Goal: Task Accomplishment & Management: Manage account settings

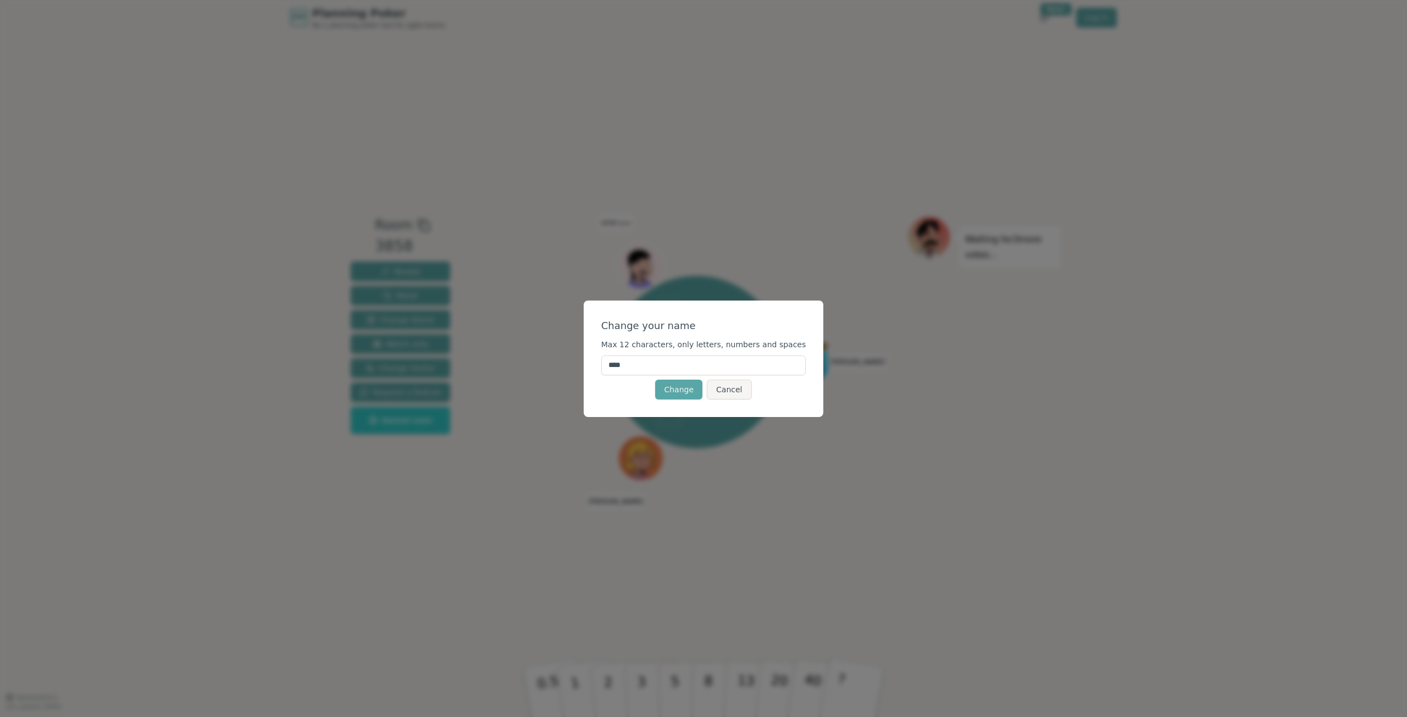
drag, startPoint x: 671, startPoint y: 361, endPoint x: 533, endPoint y: 372, distance: 139.0
click at [548, 372] on div "Change your name Max 12 characters, only letters, numbers and spaces **** Chang…" at bounding box center [703, 358] width 1407 height 717
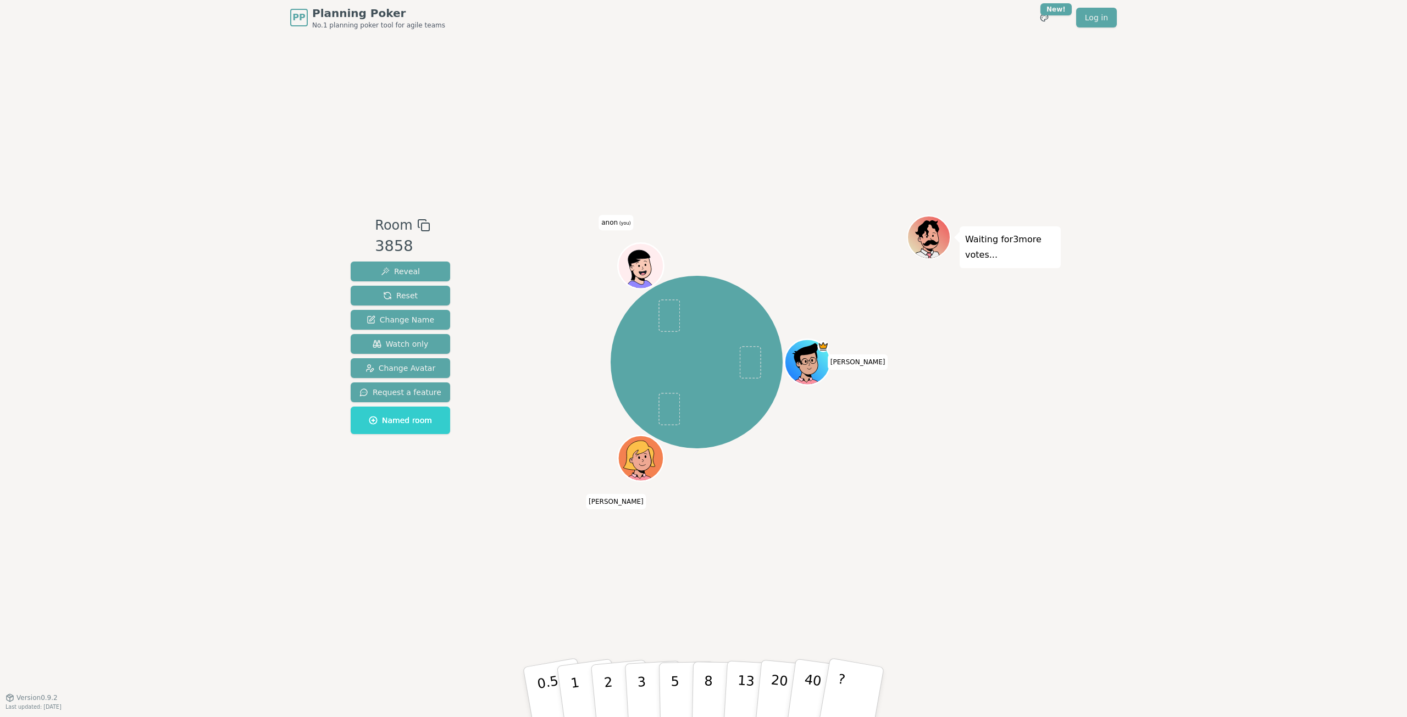
click at [640, 258] on icon at bounding box center [639, 265] width 22 height 30
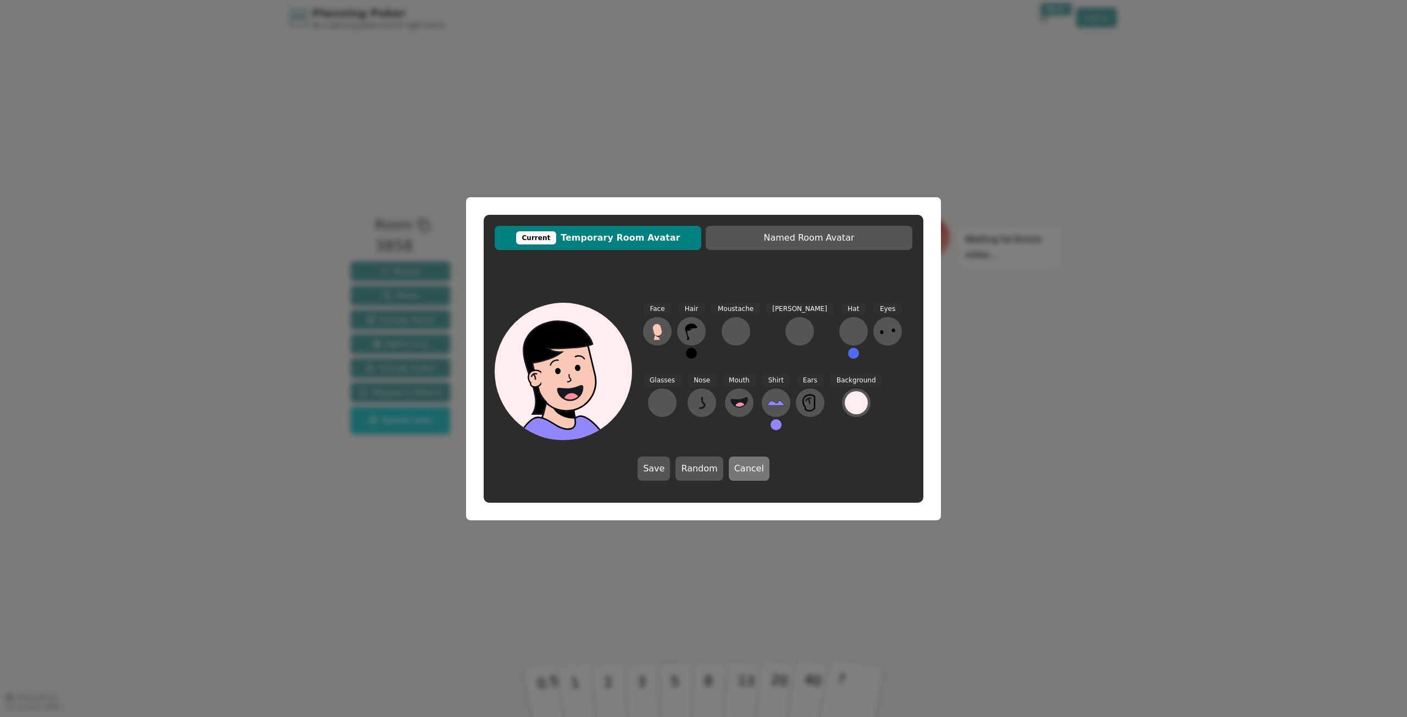
click at [756, 474] on button "Cancel" at bounding box center [749, 469] width 41 height 24
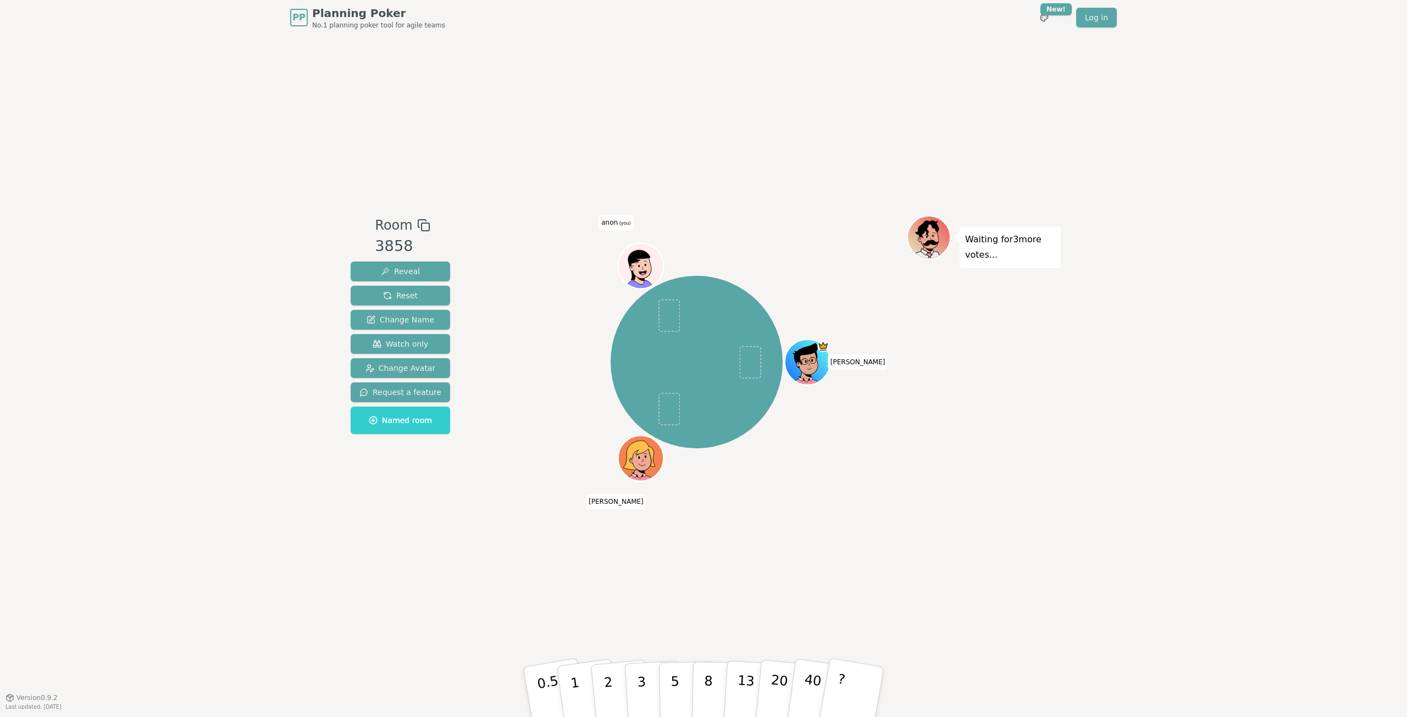
click at [619, 223] on span "(you)" at bounding box center [624, 223] width 13 height 5
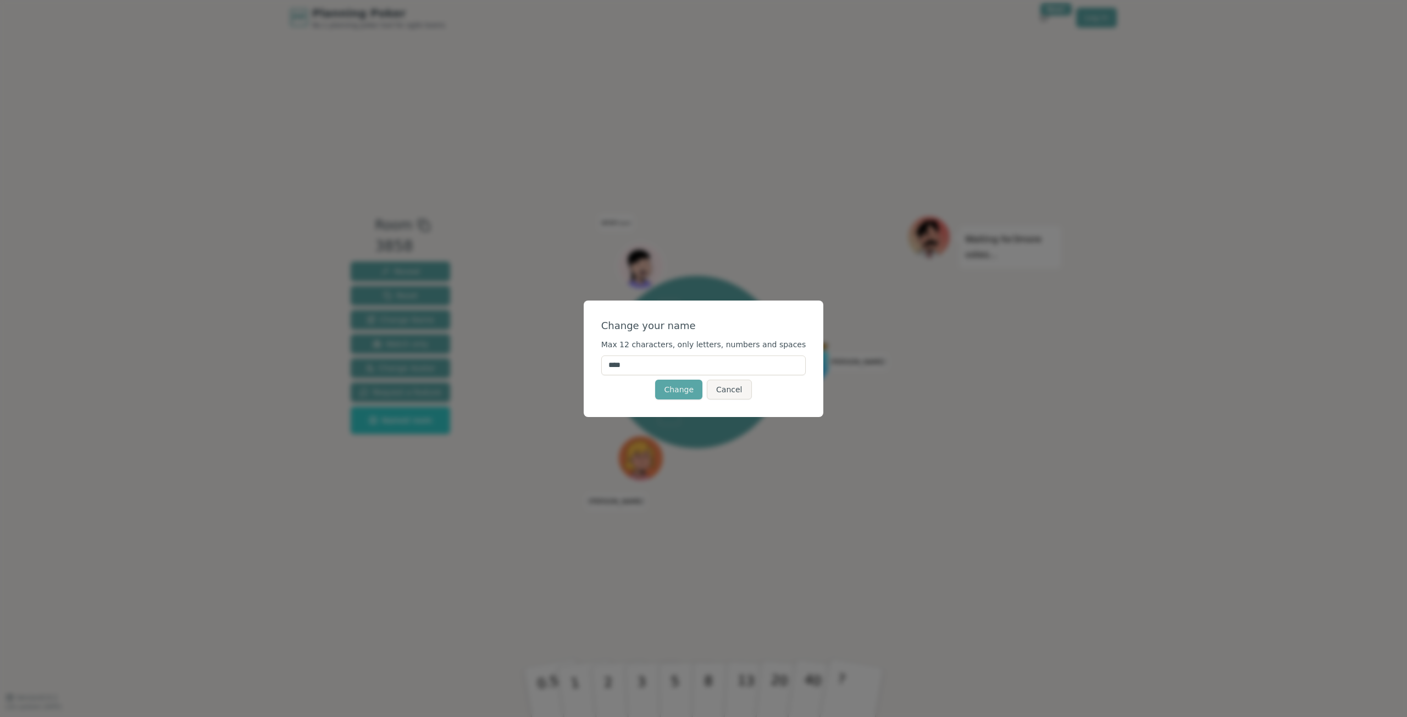
click at [658, 368] on input "****" at bounding box center [703, 366] width 205 height 20
type input "*"
type input "*****"
click at [688, 386] on button "Change" at bounding box center [678, 390] width 47 height 20
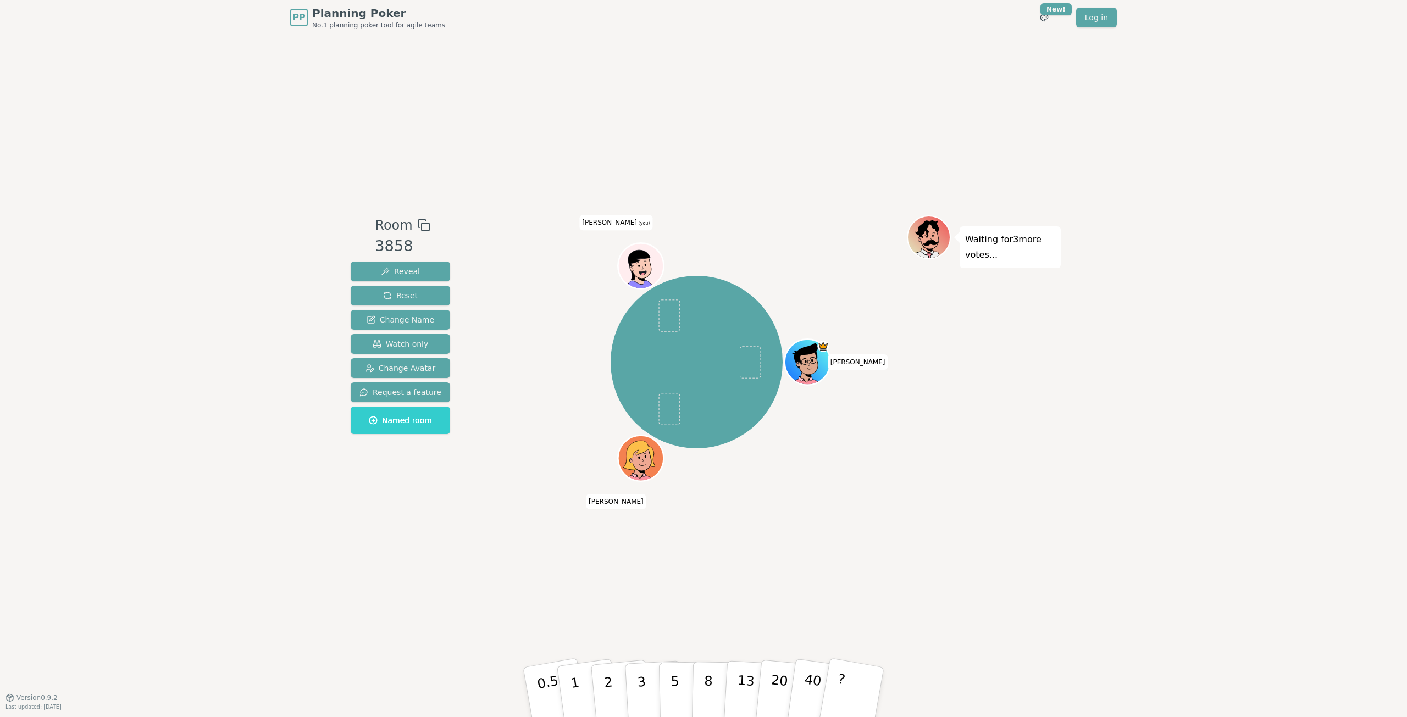
click at [646, 266] on icon at bounding box center [643, 265] width 45 height 5
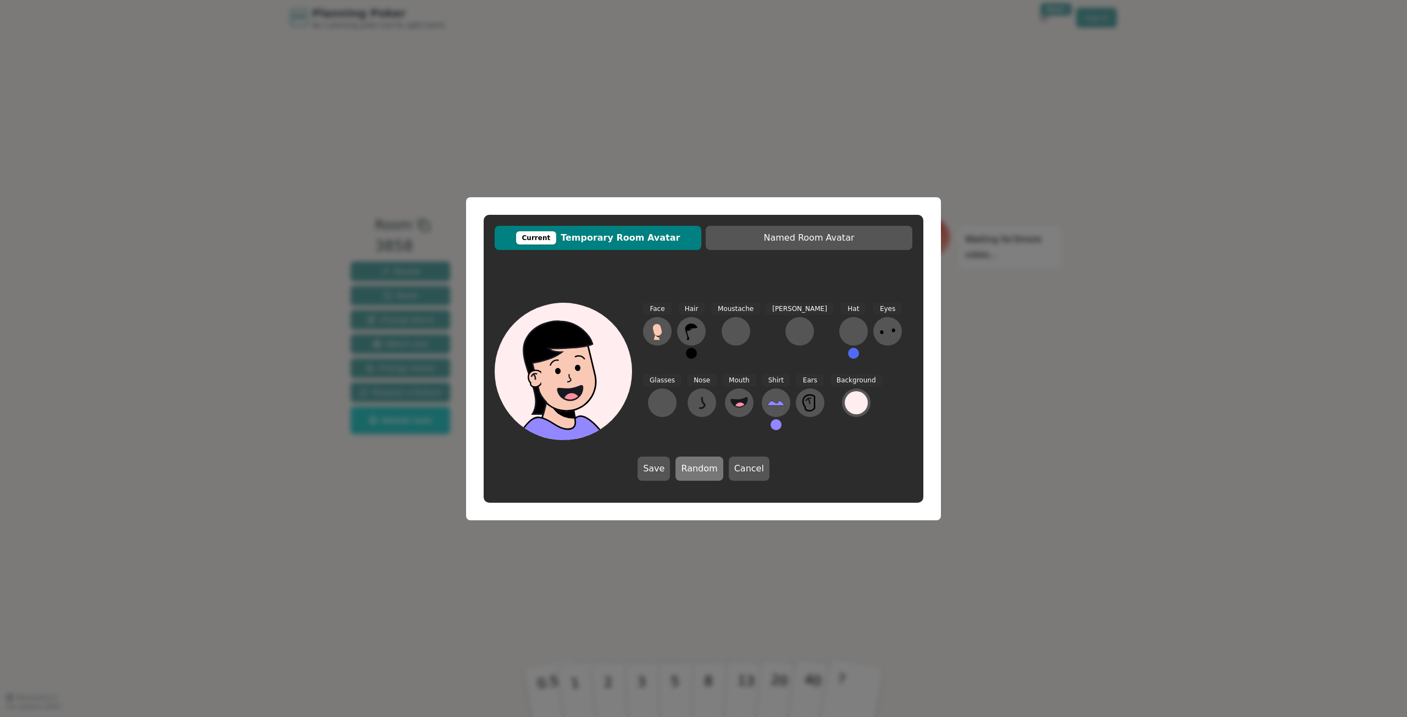
click at [701, 460] on button "Random" at bounding box center [699, 469] width 47 height 24
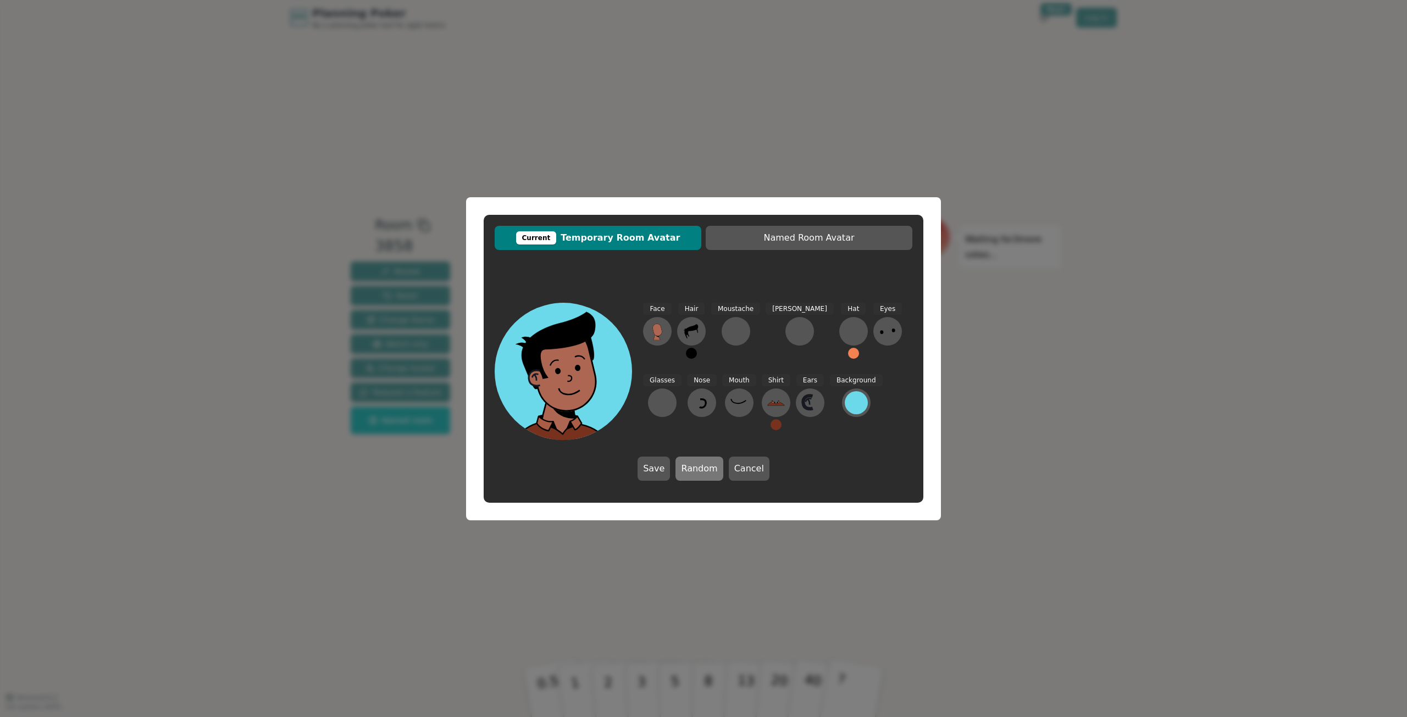
click at [701, 459] on button "Random" at bounding box center [699, 469] width 47 height 24
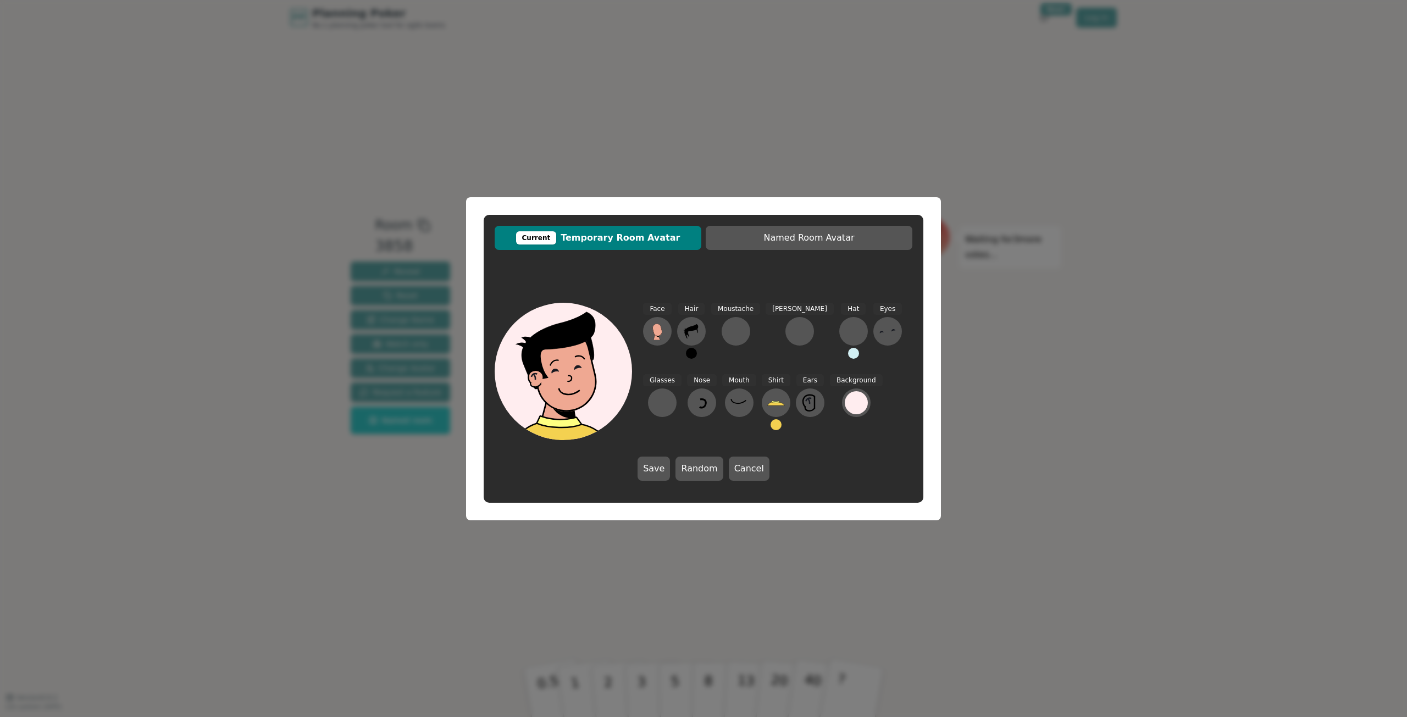
click at [771, 424] on button at bounding box center [776, 424] width 11 height 11
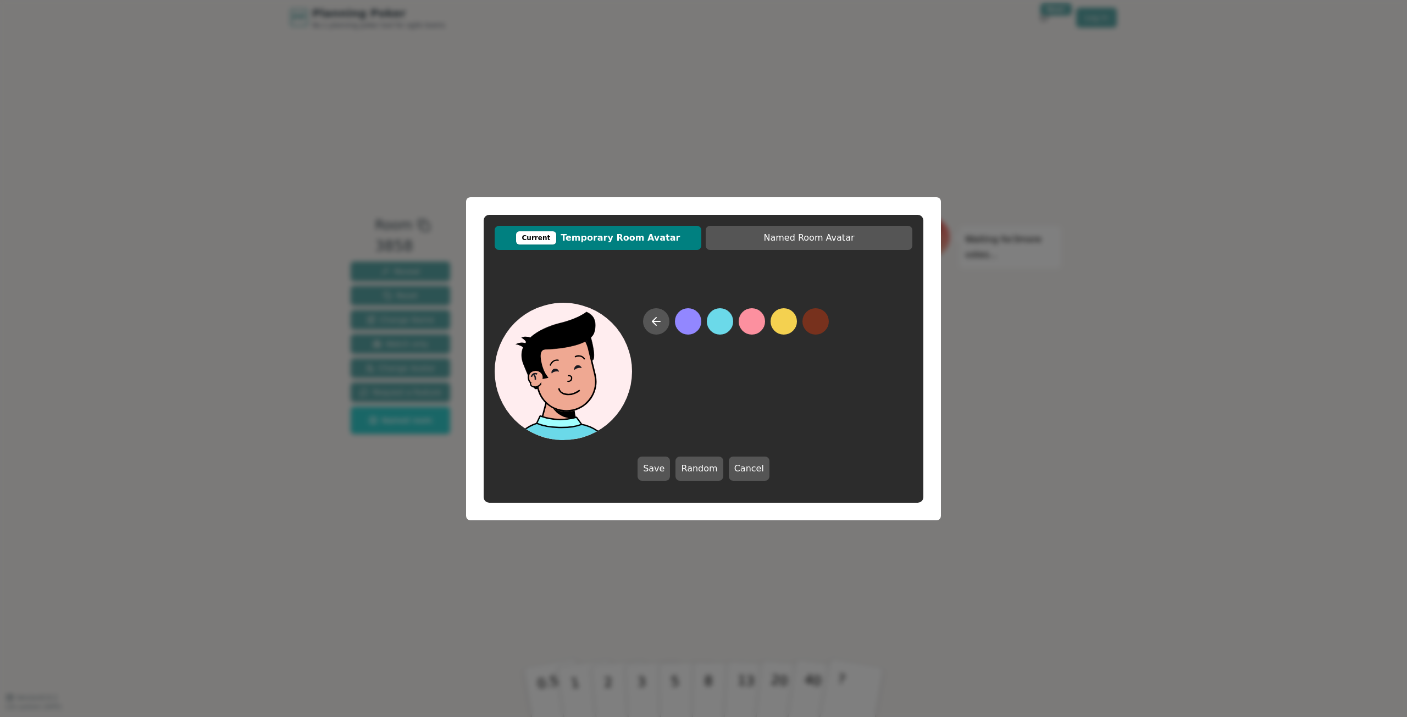
click at [721, 325] on button at bounding box center [720, 321] width 26 height 26
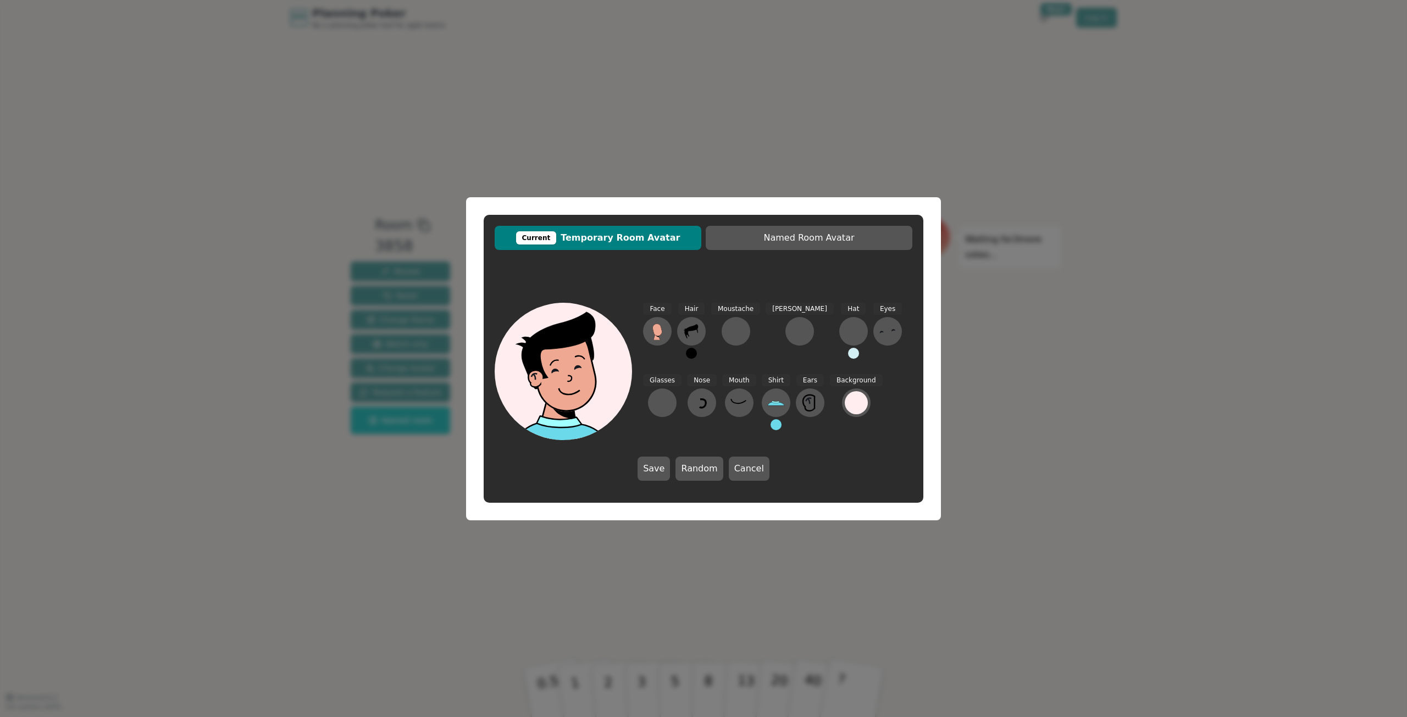
click at [691, 350] on button at bounding box center [691, 353] width 11 height 11
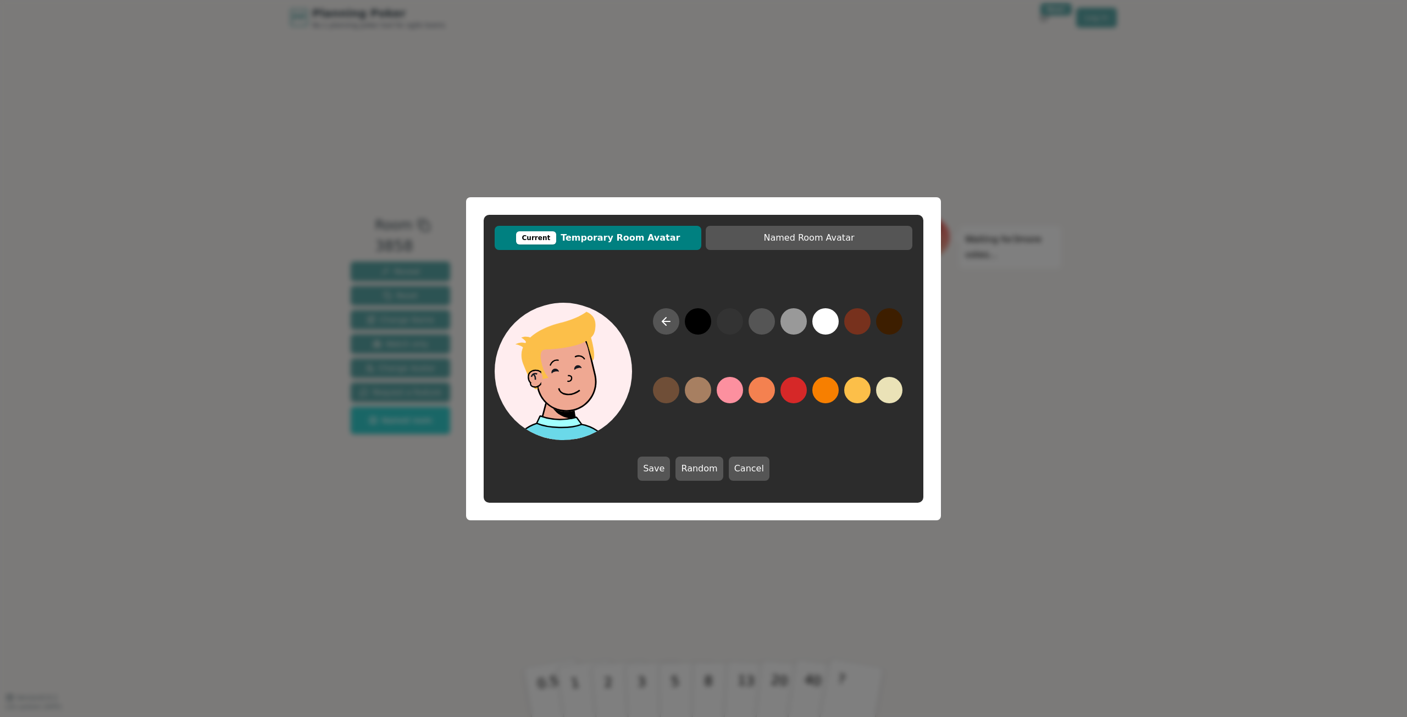
click at [853, 393] on button at bounding box center [857, 390] width 26 height 26
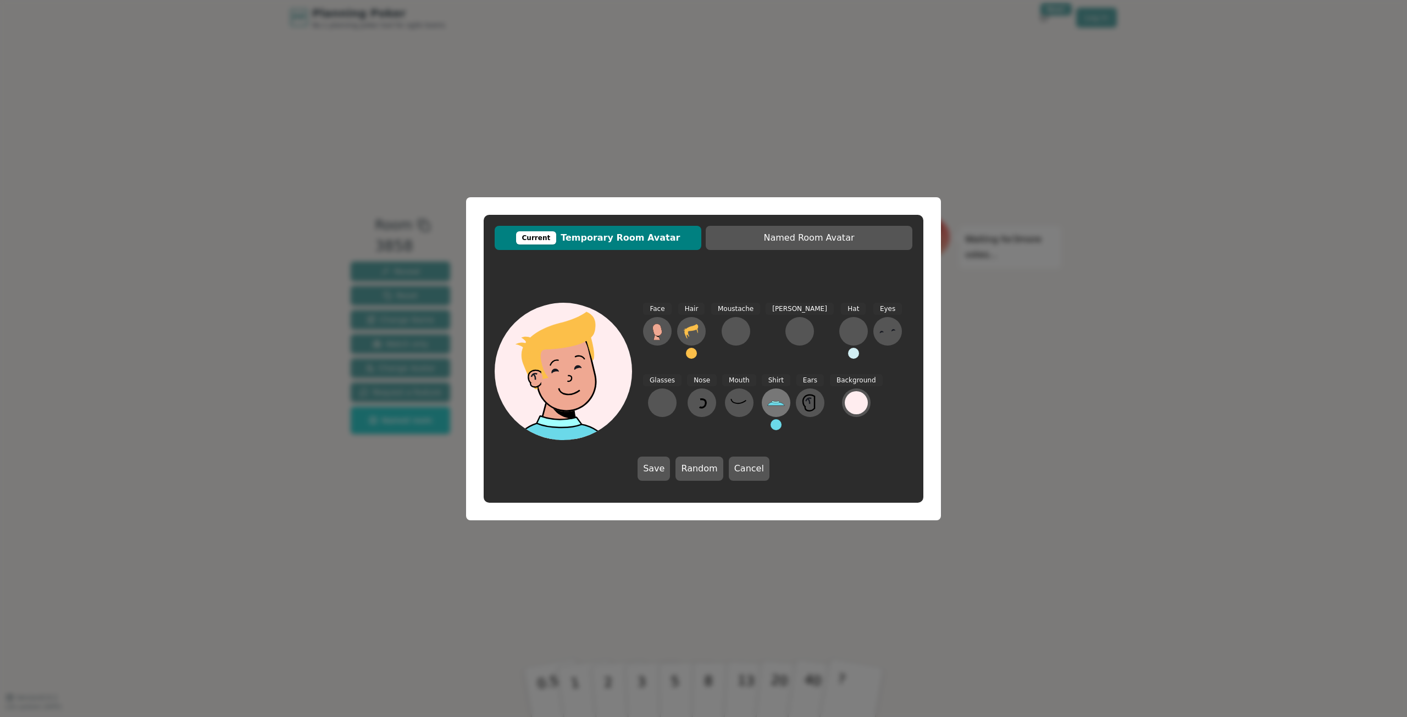
click at [767, 402] on icon at bounding box center [776, 403] width 18 height 18
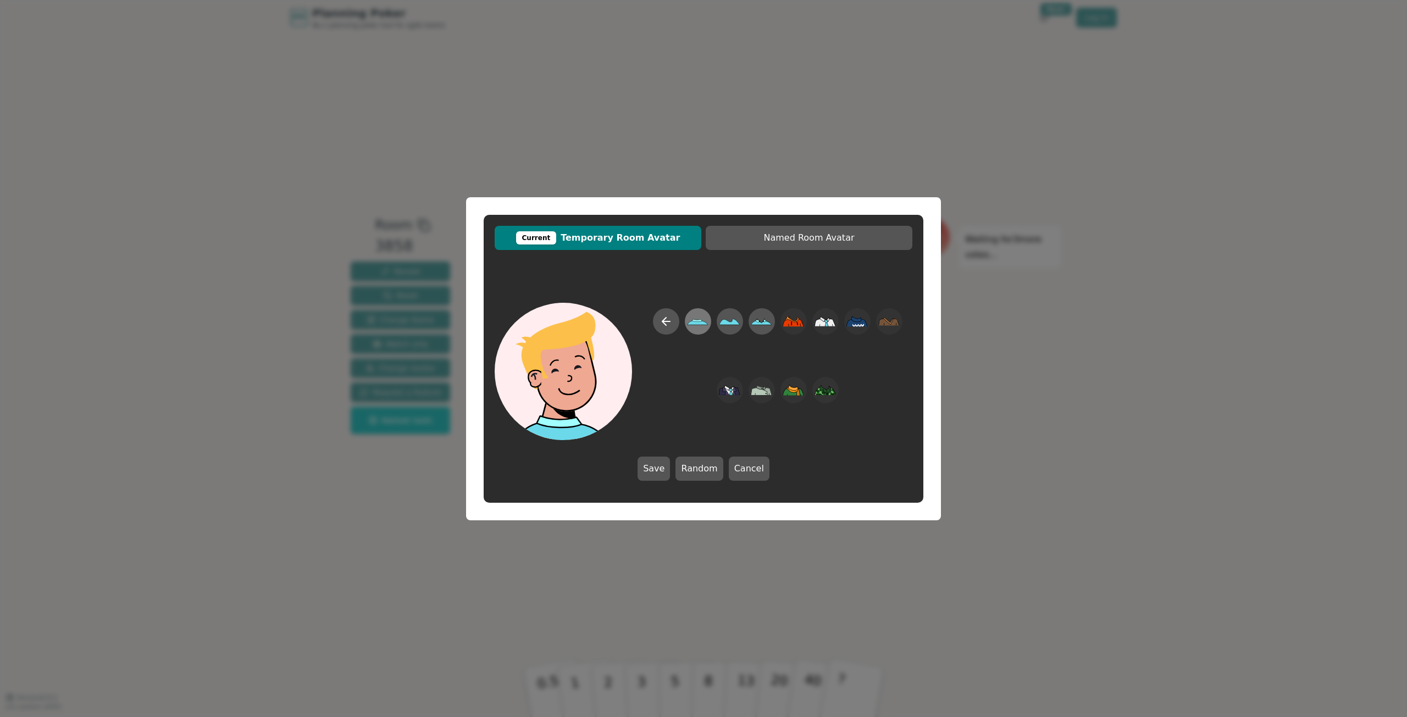
click at [702, 325] on icon at bounding box center [697, 321] width 21 height 25
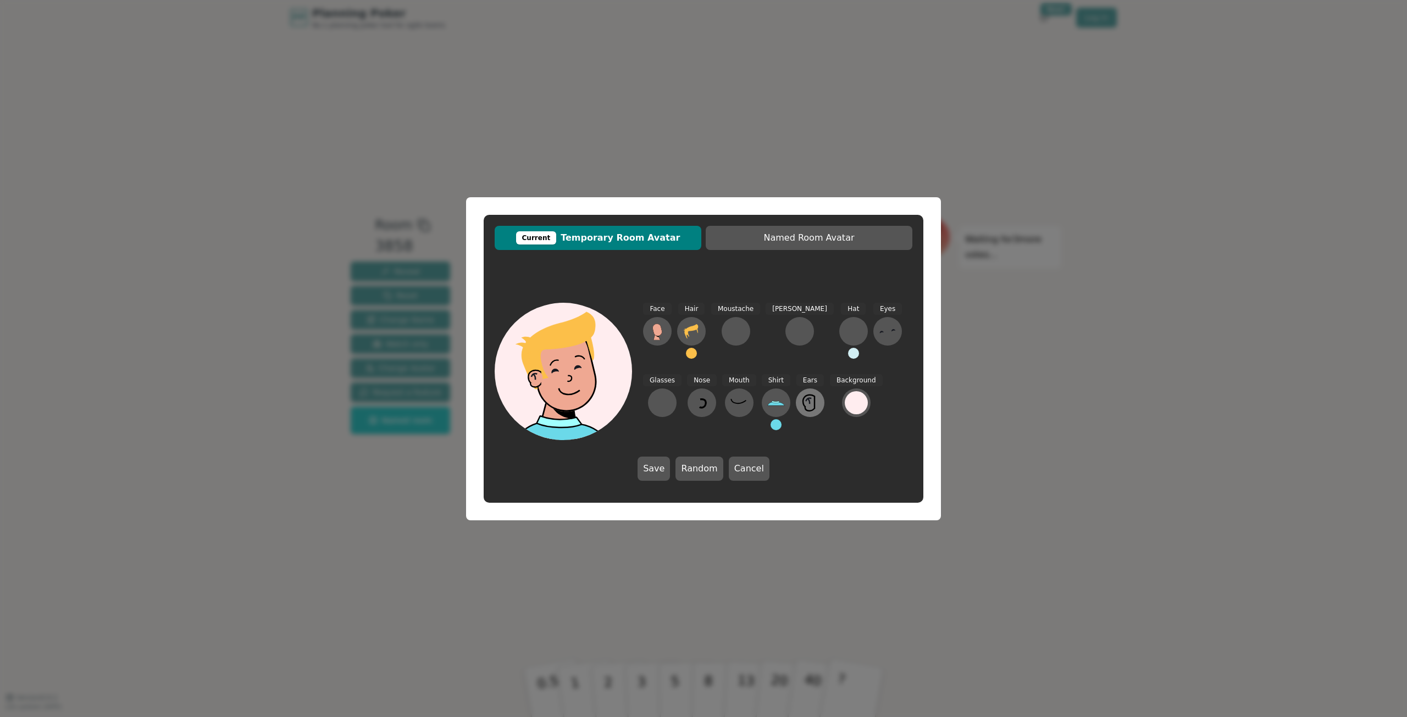
click at [802, 401] on icon at bounding box center [811, 403] width 18 height 18
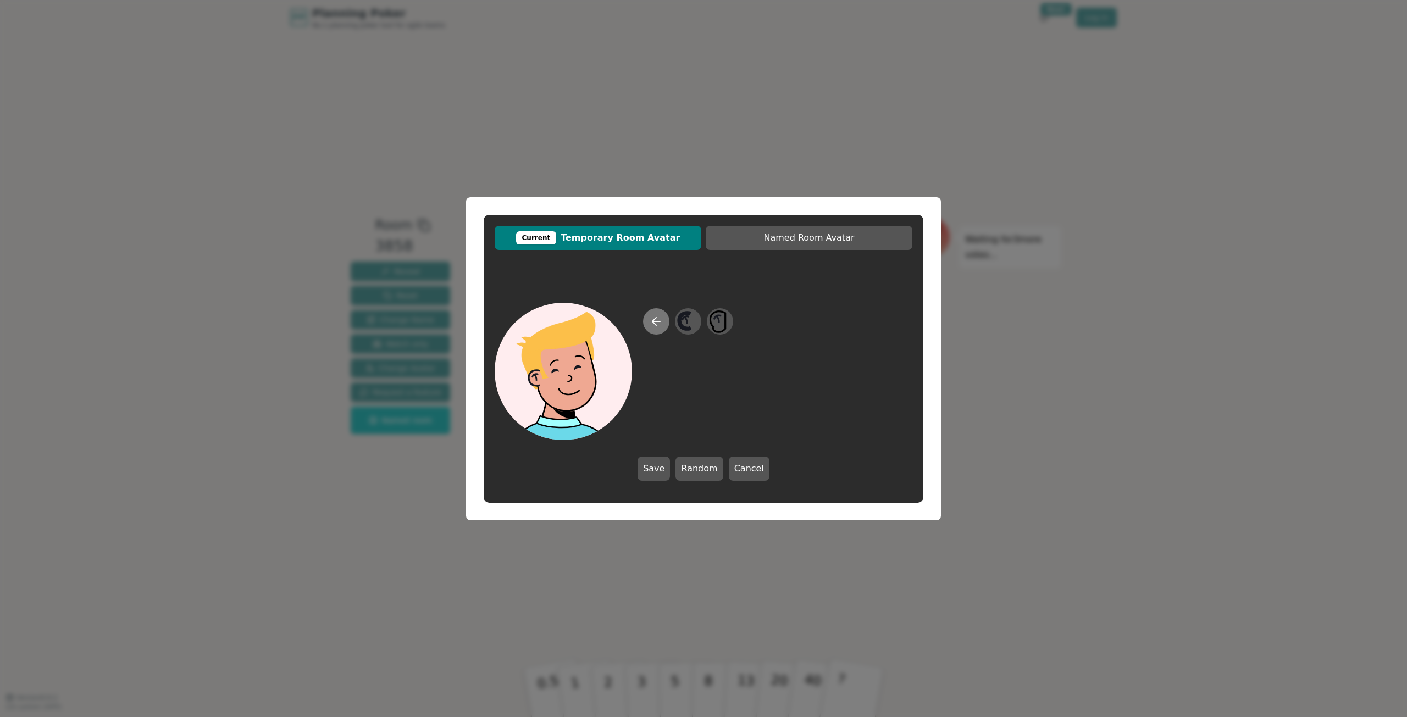
click at [669, 323] on button at bounding box center [656, 321] width 26 height 26
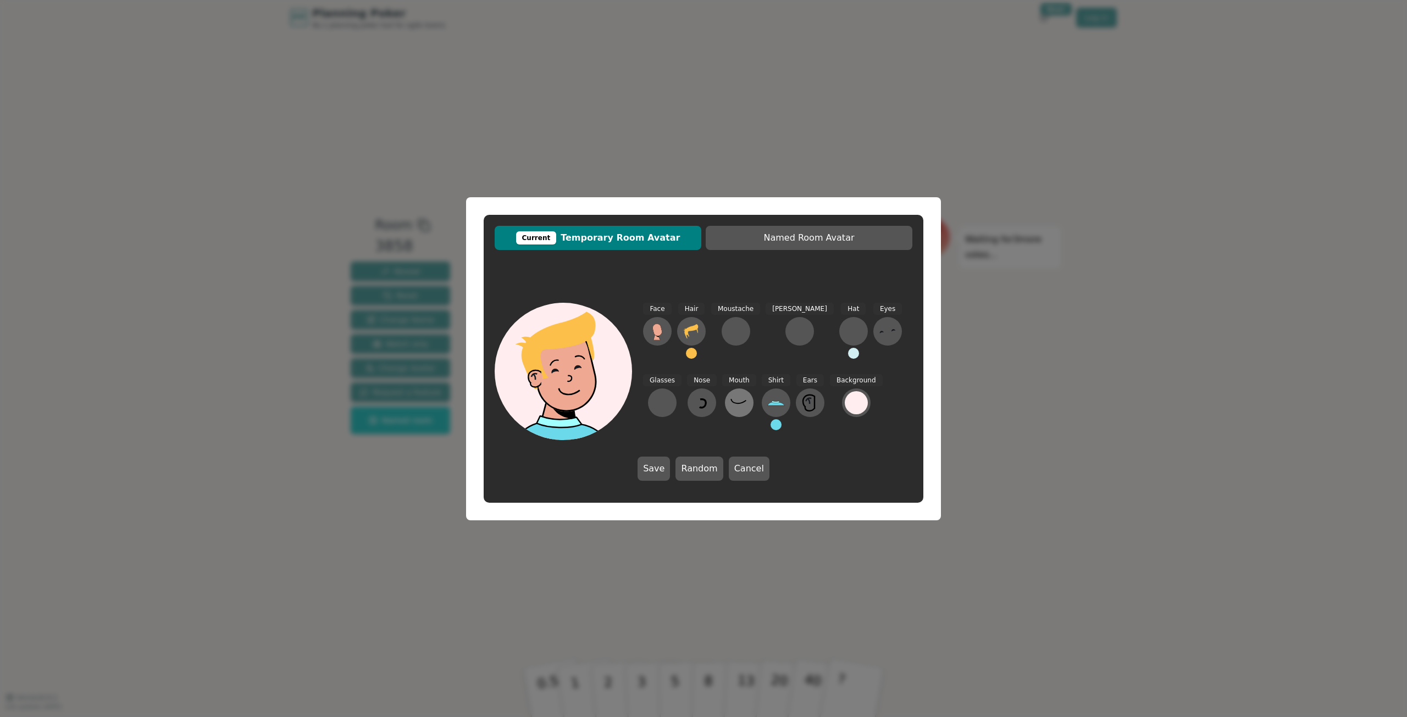
click at [731, 411] on icon at bounding box center [740, 403] width 18 height 18
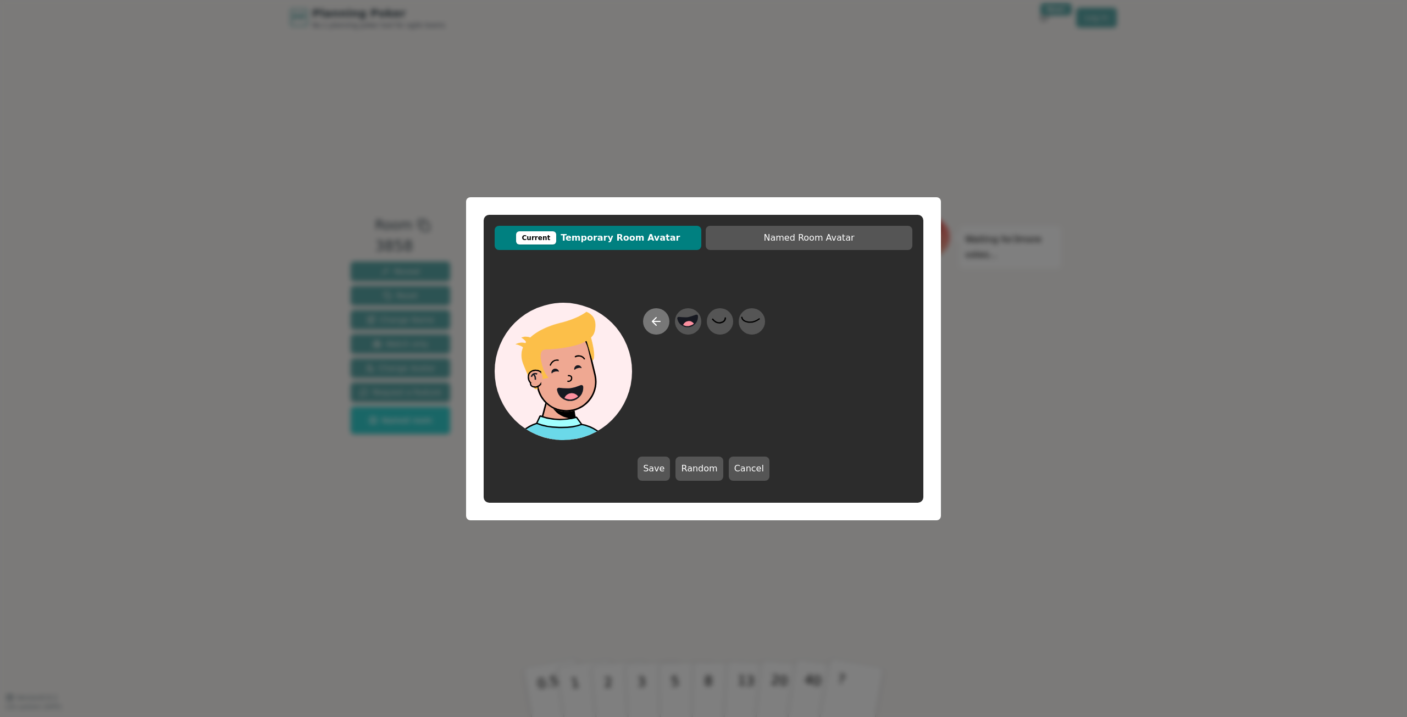
click at [660, 325] on icon at bounding box center [656, 321] width 13 height 13
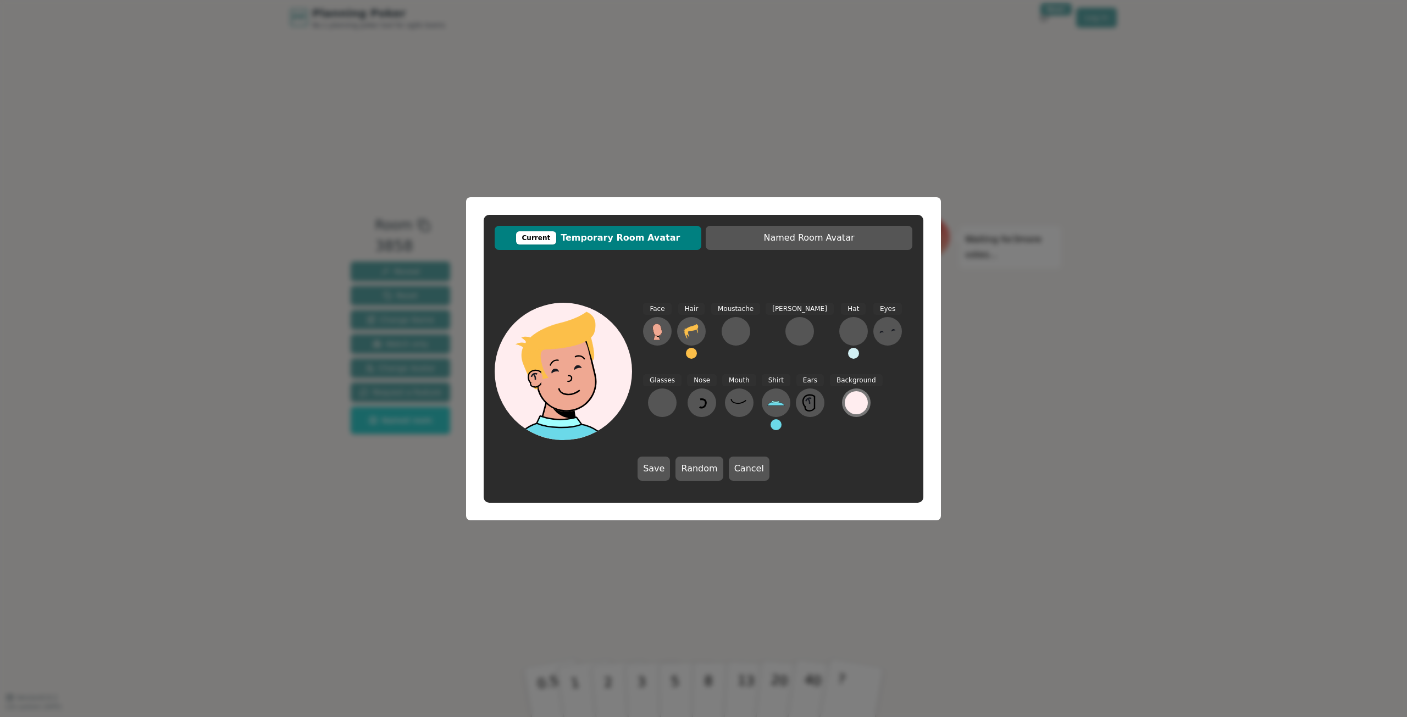
click at [845, 404] on div at bounding box center [856, 402] width 23 height 23
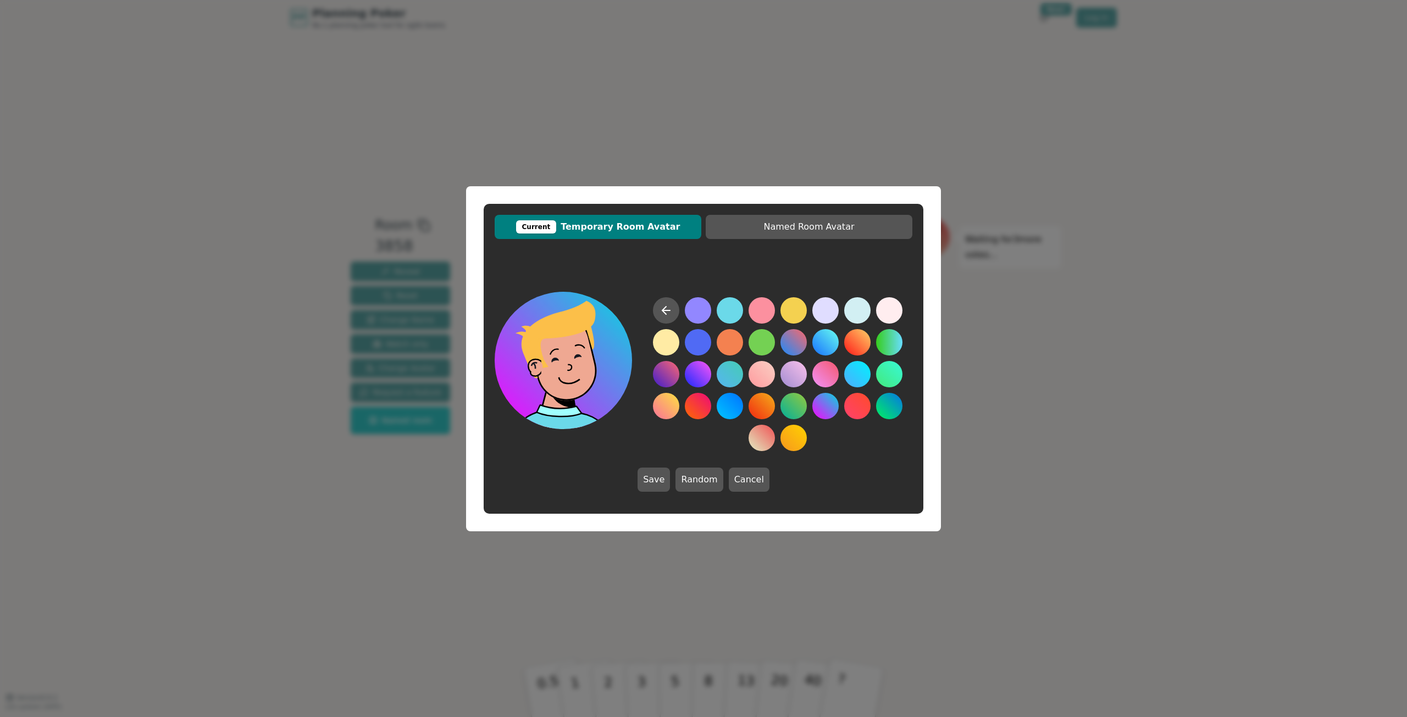
click at [819, 406] on button at bounding box center [826, 406] width 26 height 26
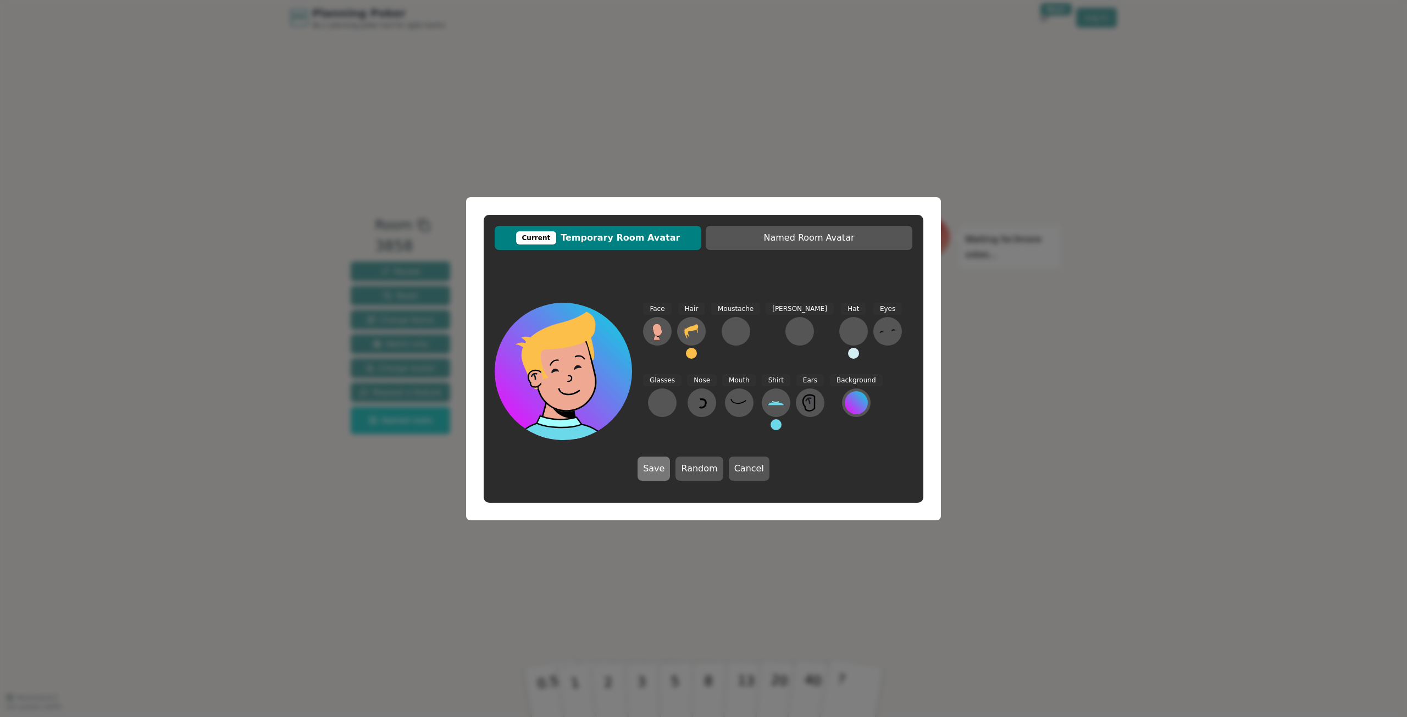
click at [670, 476] on button "Save" at bounding box center [654, 469] width 32 height 24
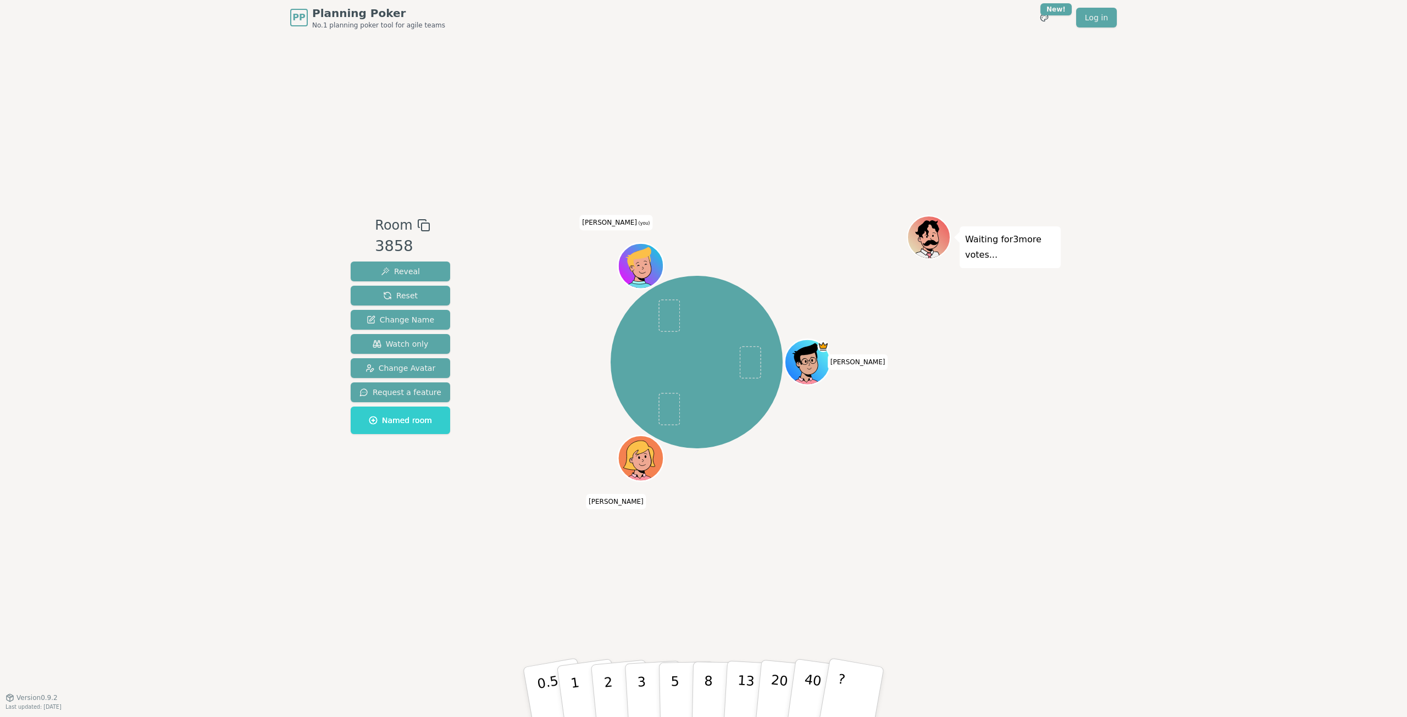
click at [875, 538] on div "Room 3858 Reveal Reset Change Name Watch only Change Avatar Request a feature N…" at bounding box center [703, 366] width 715 height 662
drag, startPoint x: 868, startPoint y: 575, endPoint x: 844, endPoint y: 580, distance: 24.3
click at [844, 580] on div "Room 3858 Reveal Reset Change Name Watch only Change Avatar Request a feature N…" at bounding box center [703, 366] width 715 height 662
click at [797, 700] on button "40" at bounding box center [818, 692] width 65 height 89
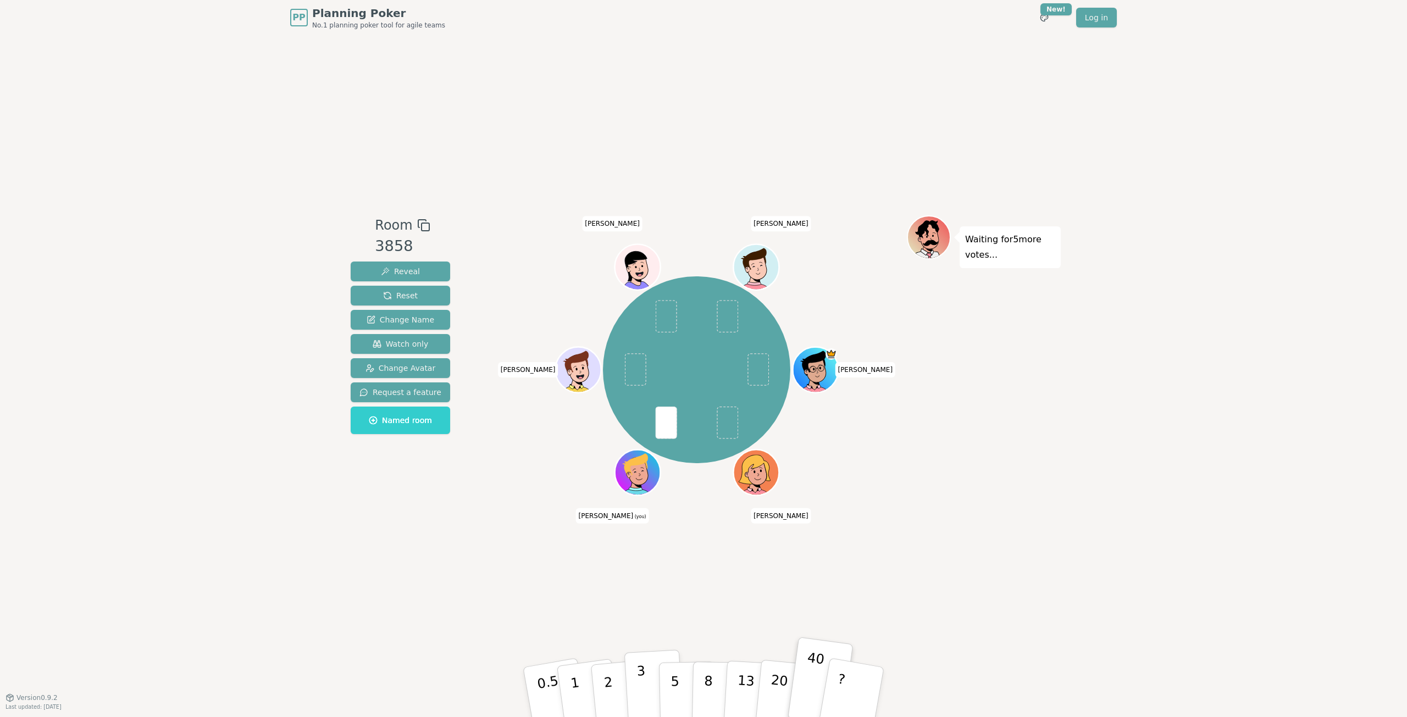
click at [655, 689] on button "3" at bounding box center [655, 693] width 60 height 86
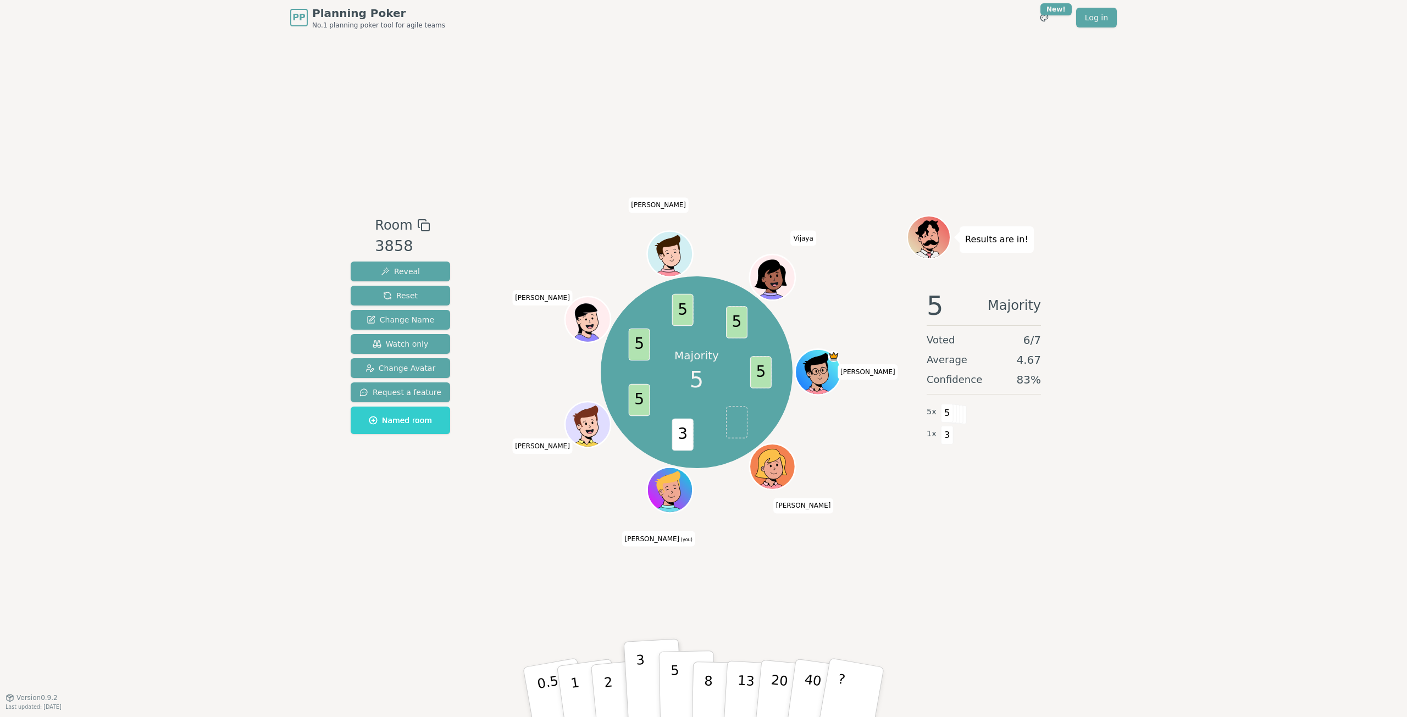
click at [678, 666] on button "5" at bounding box center [687, 693] width 57 height 84
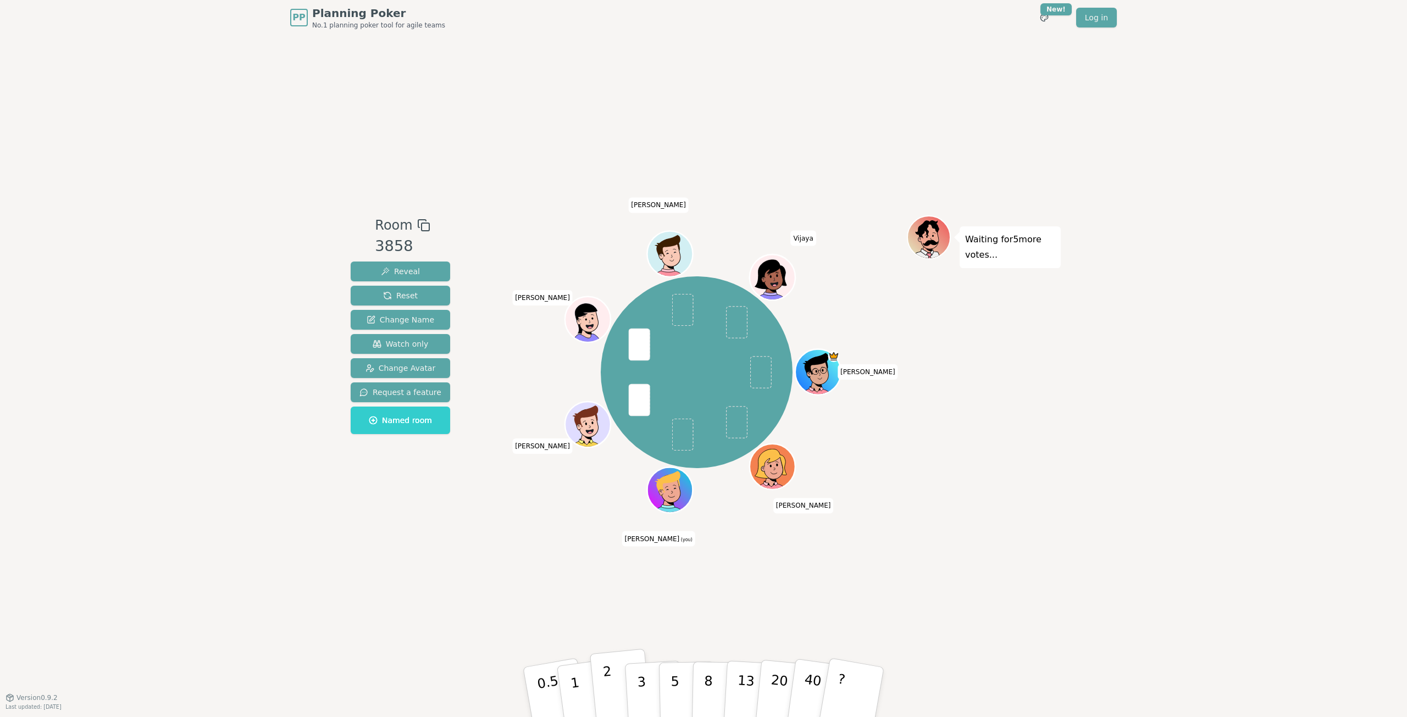
click at [600, 694] on button "2" at bounding box center [621, 692] width 63 height 87
click at [601, 675] on button "2" at bounding box center [621, 692] width 63 height 87
